Goal: Information Seeking & Learning: Learn about a topic

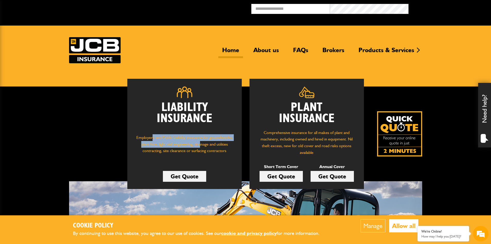
drag, startPoint x: 152, startPoint y: 136, endPoint x: 204, endPoint y: 146, distance: 52.4
click at [204, 146] on p "Employers' and Public Liability insurance for groundworks, plant hire, light ci…" at bounding box center [184, 146] width 99 height 25
click at [214, 150] on p "Employers' and Public Liability insurance for groundworks, plant hire, light ci…" at bounding box center [184, 146] width 99 height 25
drag, startPoint x: 212, startPoint y: 150, endPoint x: 173, endPoint y: 144, distance: 40.2
click at [150, 136] on p "Employers' and Public Liability insurance for groundworks, plant hire, light ci…" at bounding box center [184, 146] width 99 height 25
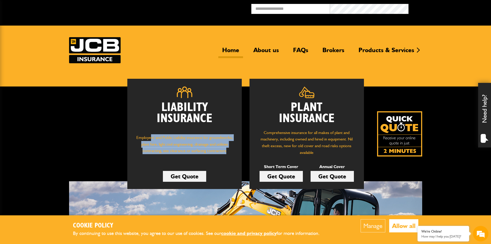
click at [187, 147] on p "Employers' and Public Liability insurance for groundworks, plant hire, light ci…" at bounding box center [184, 146] width 99 height 25
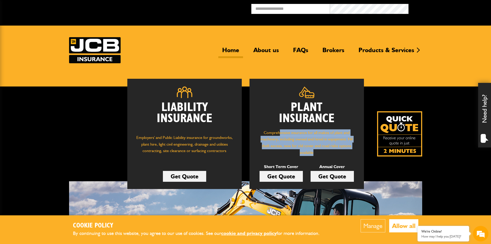
drag, startPoint x: 320, startPoint y: 151, endPoint x: 279, endPoint y: 127, distance: 47.9
click at [280, 127] on div "Plant Insurance Comprehensive insurance for all makes of plant and machinery, i…" at bounding box center [307, 134] width 114 height 110
click at [311, 141] on p "Comprehensive insurance for all makes of plant and machinery, including owned a…" at bounding box center [306, 142] width 99 height 26
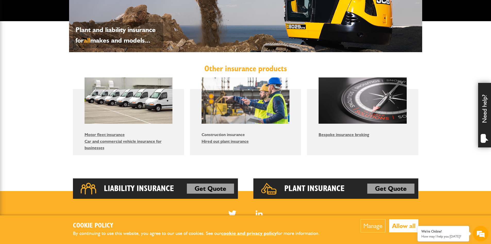
click at [225, 134] on link "Construction insurance" at bounding box center [223, 134] width 43 height 5
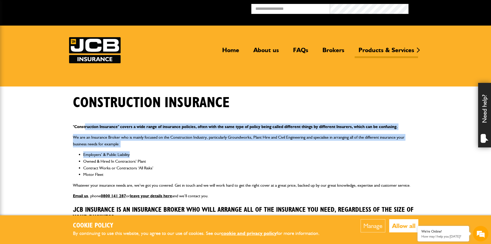
drag, startPoint x: 102, startPoint y: 126, endPoint x: 216, endPoint y: 156, distance: 118.4
click at [216, 156] on div ""Construction Insurance" covers a wide range of insurance policies, often with …" at bounding box center [245, 173] width 353 height 109
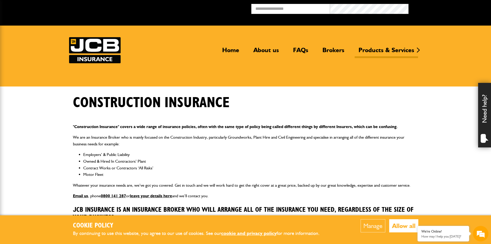
drag, startPoint x: 198, startPoint y: 167, endPoint x: 185, endPoint y: 168, distance: 13.2
click at [197, 167] on li "Contract Works or Contractors ‘All Risks’" at bounding box center [250, 167] width 335 height 7
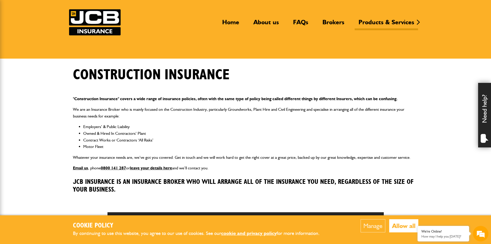
scroll to position [77, 0]
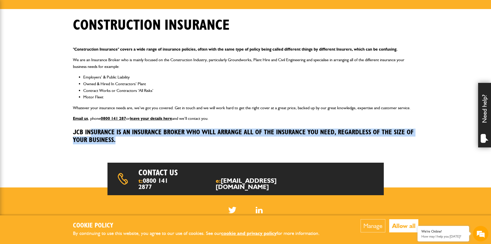
drag, startPoint x: 139, startPoint y: 138, endPoint x: 89, endPoint y: 125, distance: 51.2
click at [89, 124] on div ""Construction Insurance" covers a wide range of insurance policies, often with …" at bounding box center [245, 96] width 353 height 109
click at [193, 146] on div ""Construction Insurance" covers a wide range of insurance policies, often with …" at bounding box center [245, 96] width 353 height 109
click at [189, 140] on h3 "JCB Insurance is an Insurance Broker who will arrange all of the Insurance you …" at bounding box center [245, 136] width 345 height 16
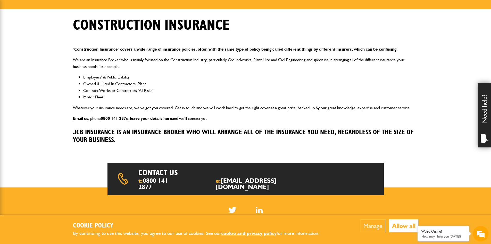
scroll to position [0, 0]
